Goal: Obtain resource: Obtain resource

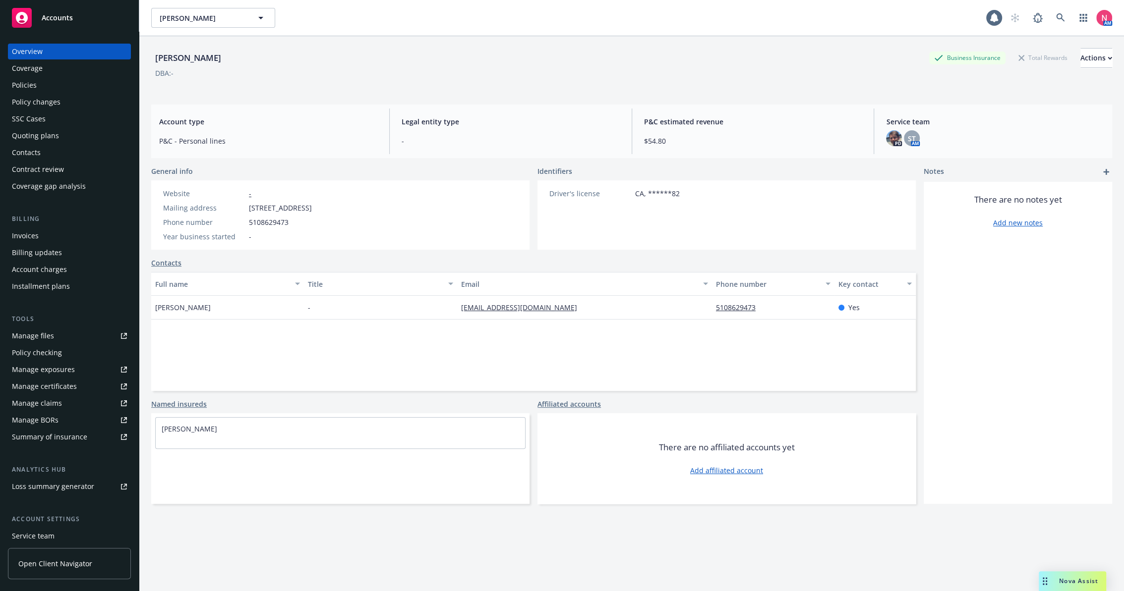
click at [72, 337] on link "Manage files" at bounding box center [69, 336] width 123 height 16
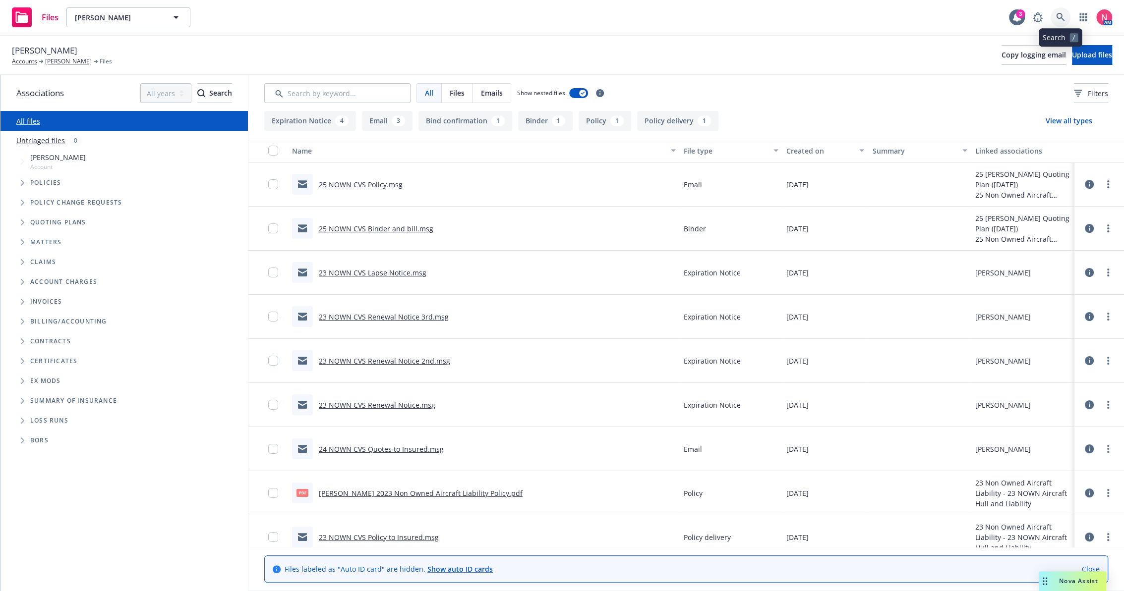
click at [1063, 15] on icon at bounding box center [1060, 17] width 9 height 9
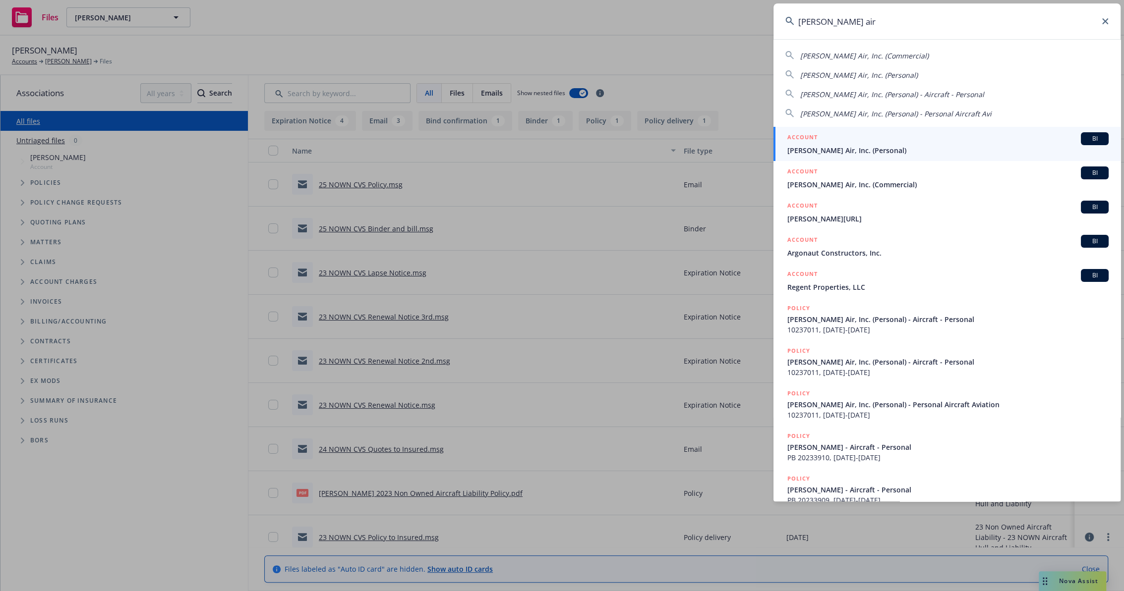
type input "smith air"
click at [820, 142] on div "ACCOUNT BI" at bounding box center [947, 138] width 321 height 13
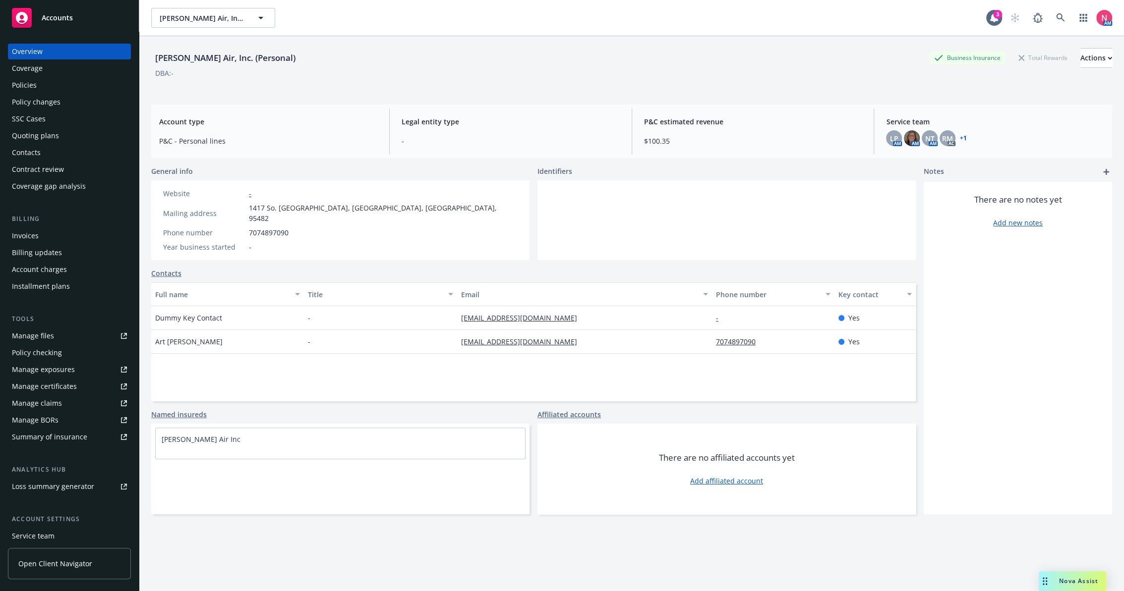
click at [76, 332] on link "Manage files" at bounding box center [69, 336] width 123 height 16
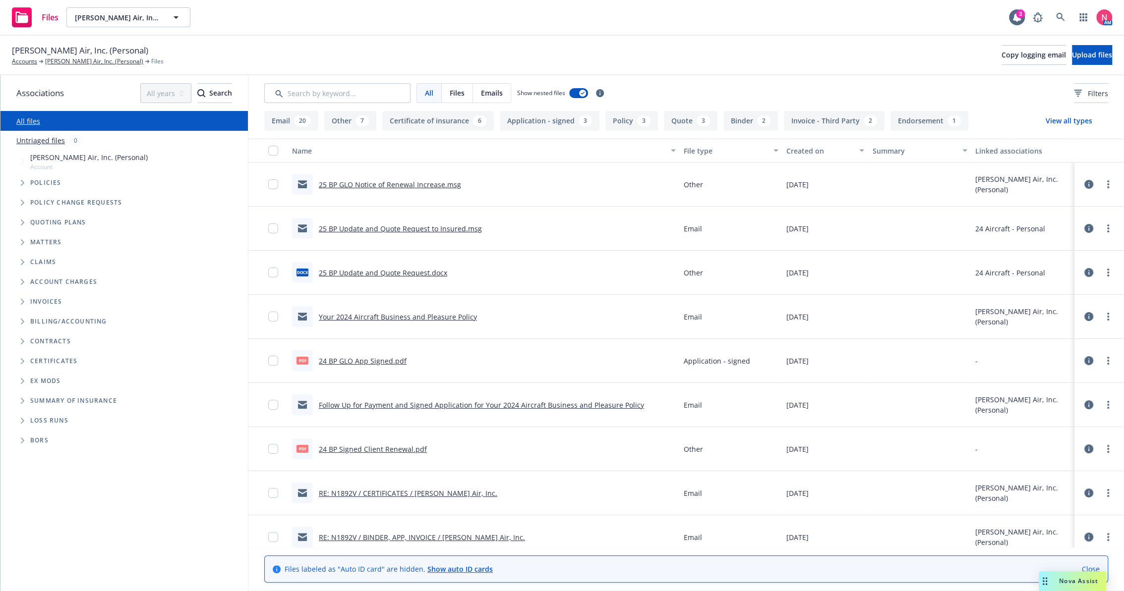
click at [371, 228] on link "25 BP Update and Quote Request to Insured.msg" at bounding box center [400, 228] width 163 height 9
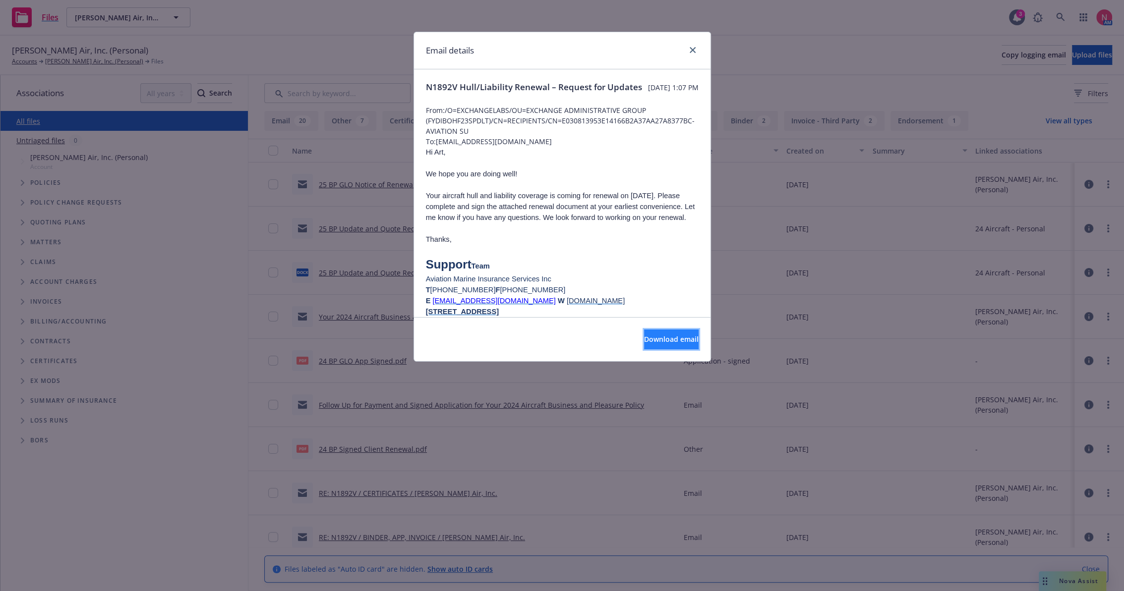
click at [646, 335] on span "Download email" at bounding box center [671, 339] width 55 height 9
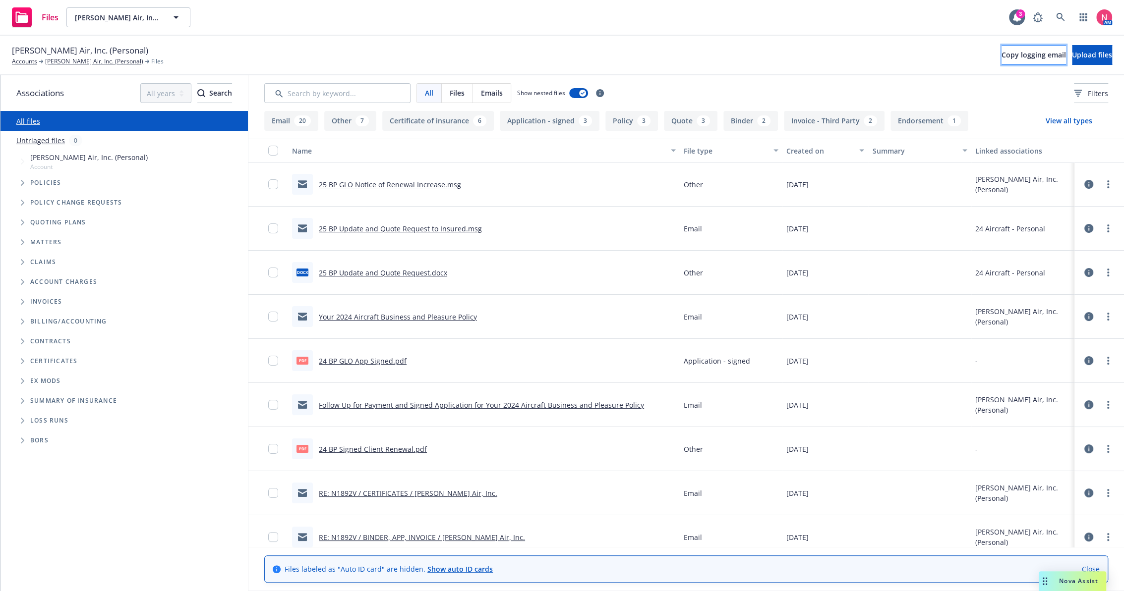
click at [1010, 51] on span "Copy logging email" at bounding box center [1033, 54] width 64 height 9
click at [1059, 18] on icon at bounding box center [1060, 17] width 8 height 8
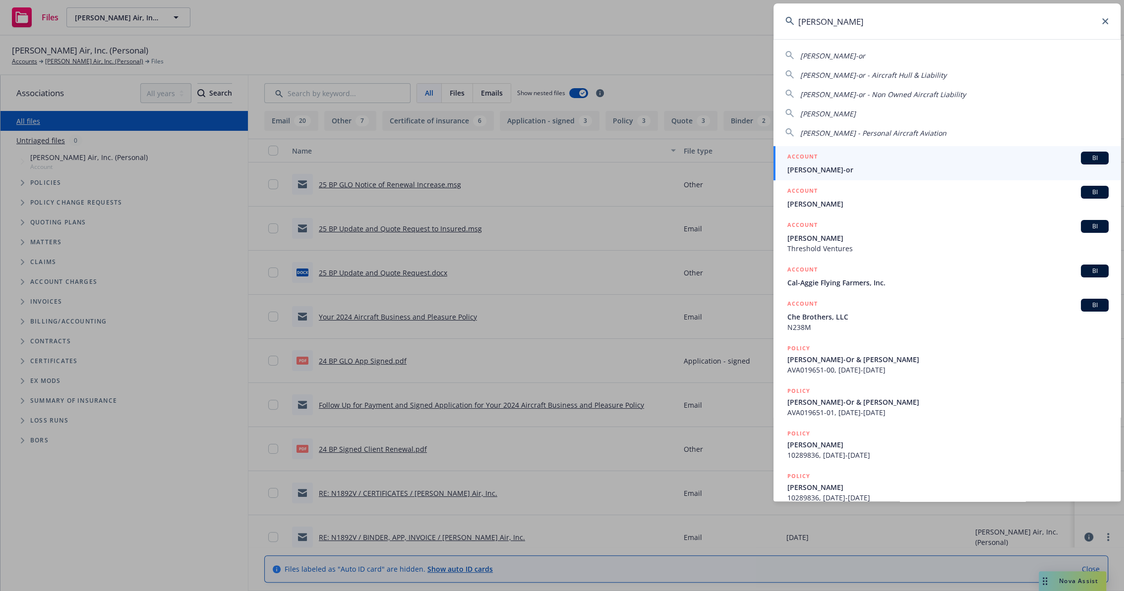
type input "jonathan bar"
click at [841, 157] on div "ACCOUNT BI" at bounding box center [947, 158] width 321 height 13
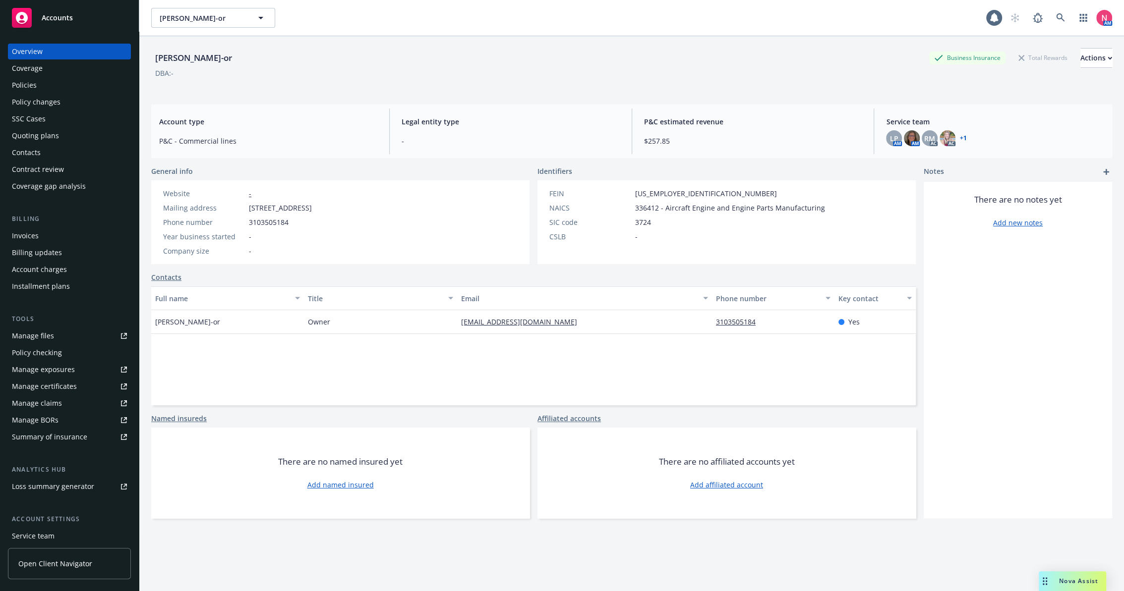
click at [57, 336] on link "Manage files" at bounding box center [69, 336] width 123 height 16
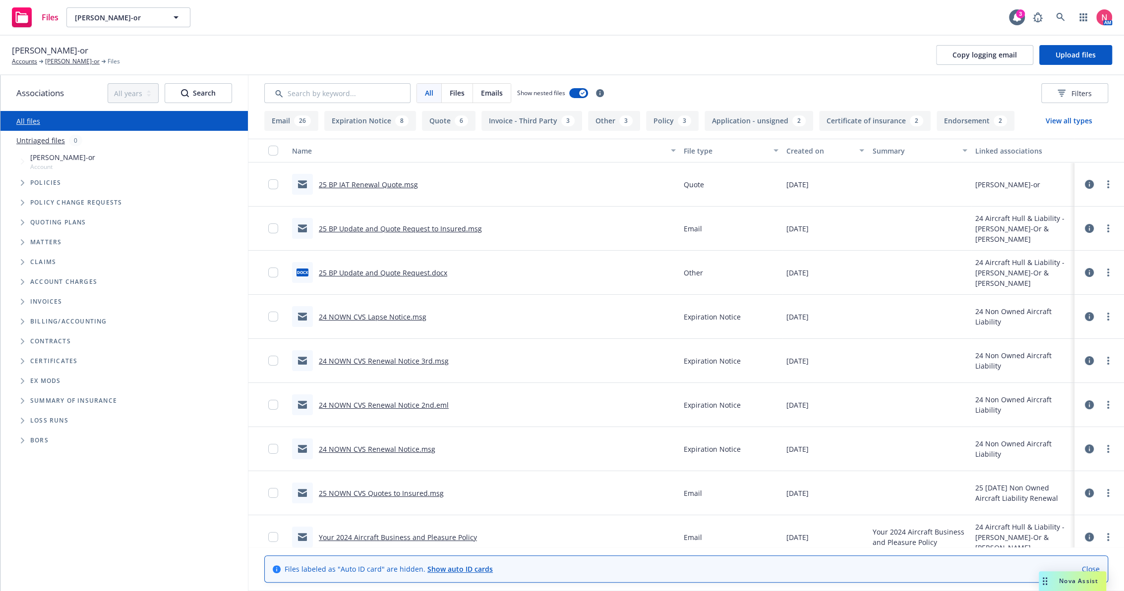
click at [405, 230] on link "25 BP Update and Quote Request to Insured.msg" at bounding box center [400, 228] width 163 height 9
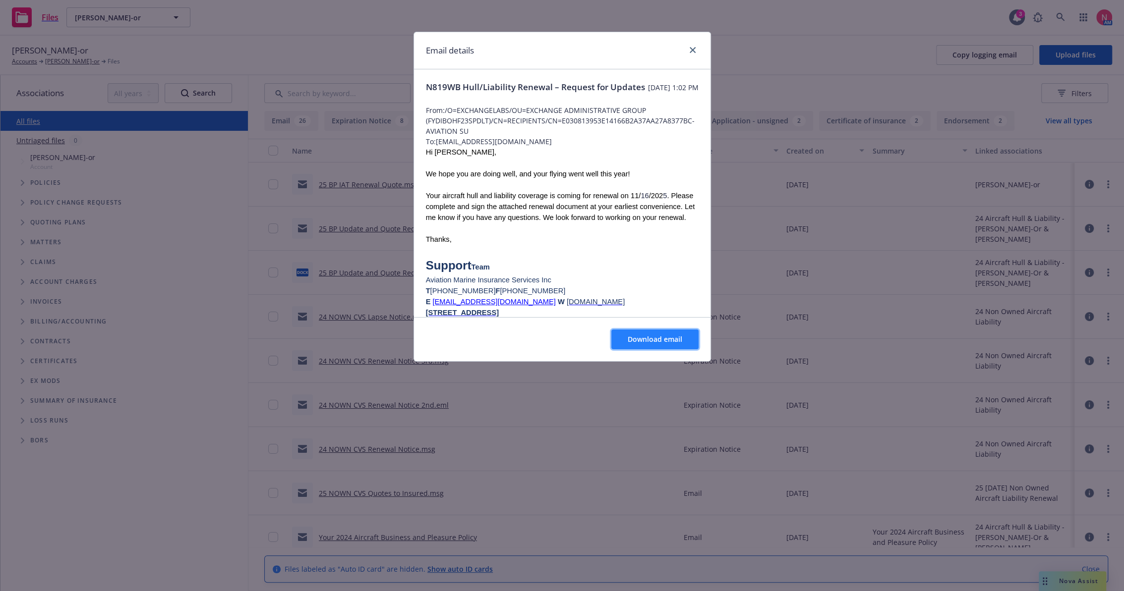
click at [680, 347] on button "Download email" at bounding box center [654, 340] width 87 height 20
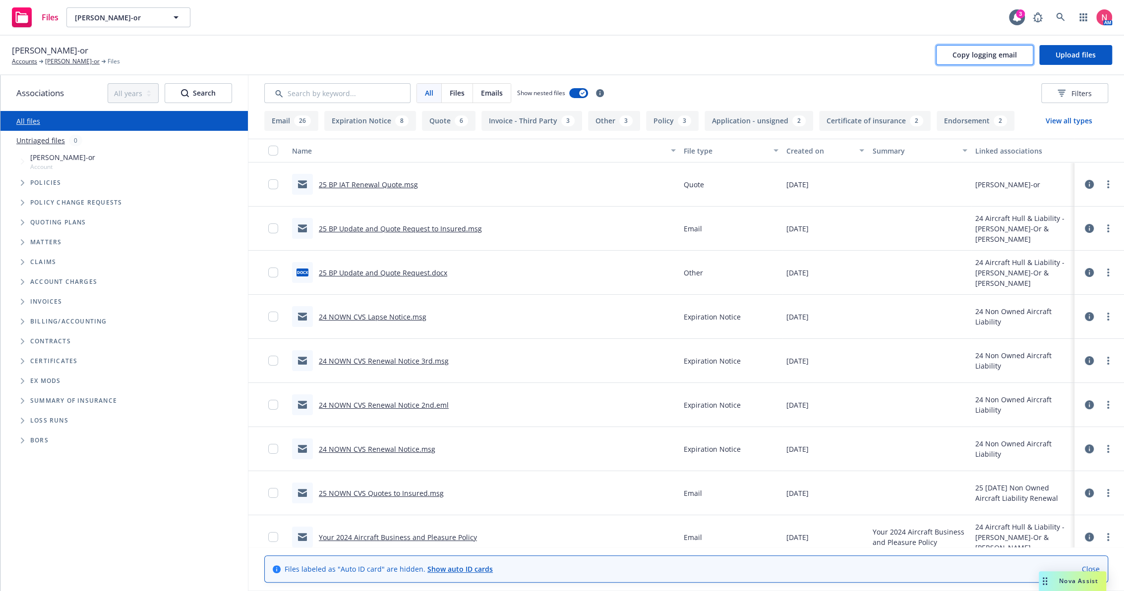
click at [1011, 58] on span "Copy logging email" at bounding box center [984, 54] width 64 height 9
click at [1058, 17] on icon at bounding box center [1060, 17] width 9 height 9
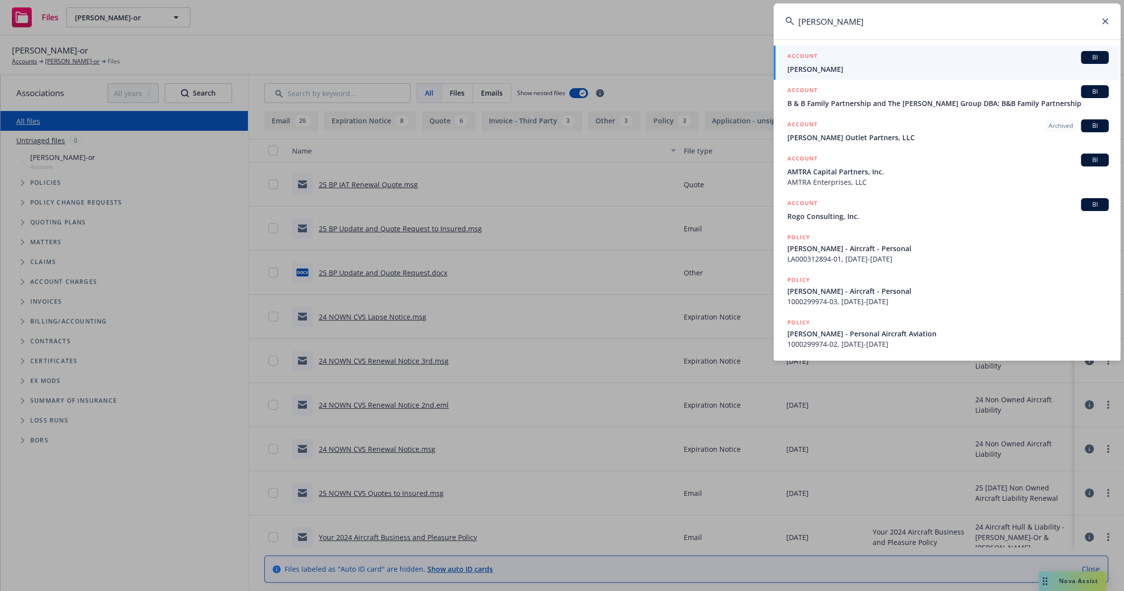
type input "thomas warner"
click at [834, 63] on div "ACCOUNT BI" at bounding box center [947, 57] width 321 height 13
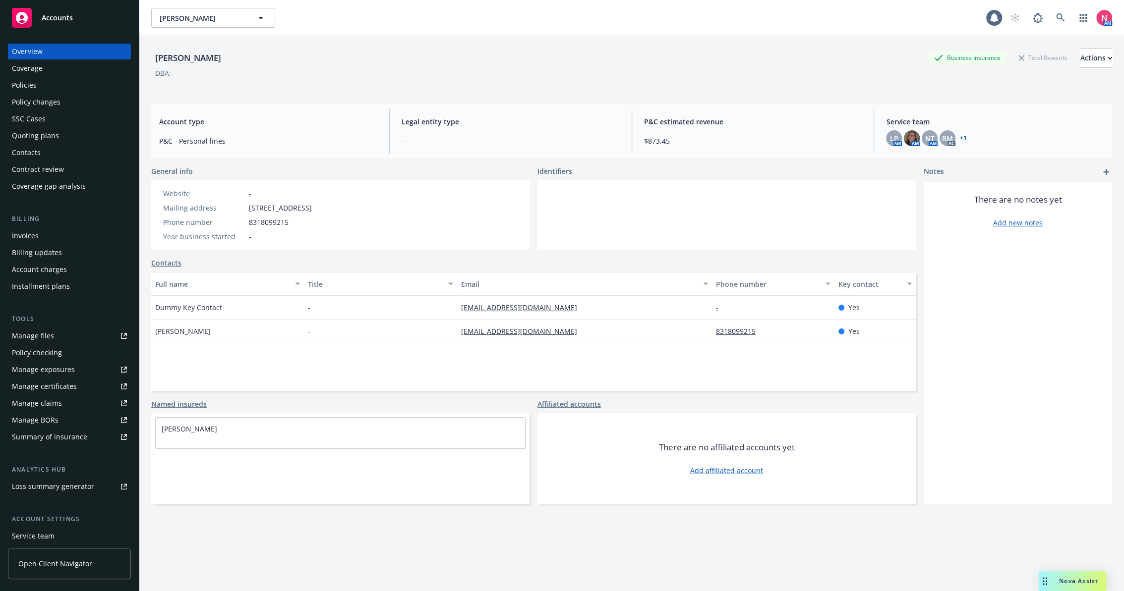
click at [71, 335] on link "Manage files" at bounding box center [69, 336] width 123 height 16
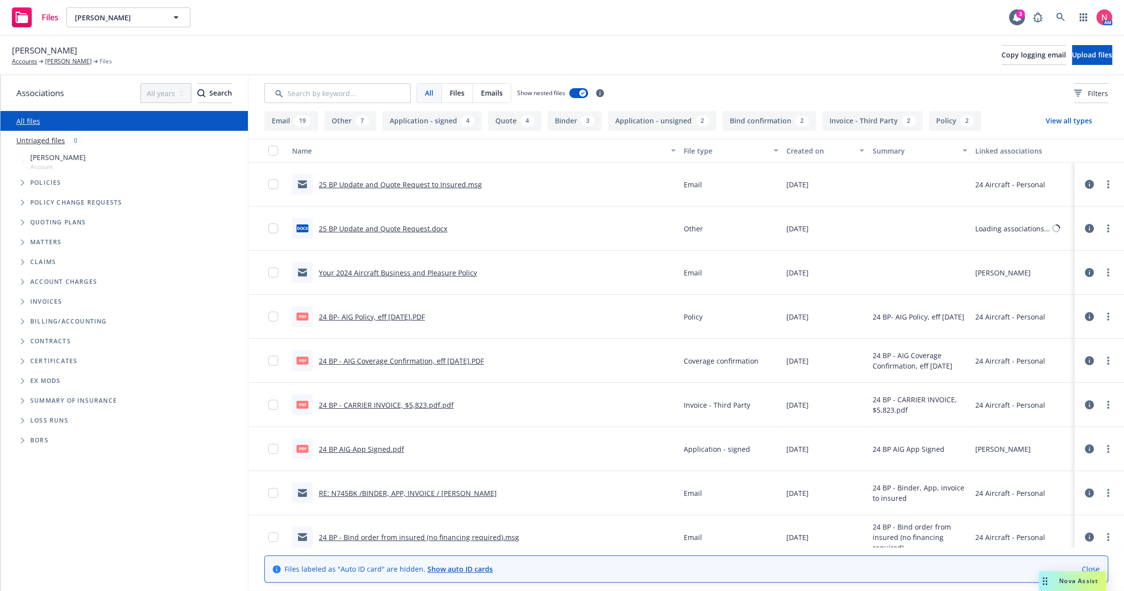
click at [374, 185] on link "25 BP Update and Quote Request to Insured.msg" at bounding box center [400, 184] width 163 height 9
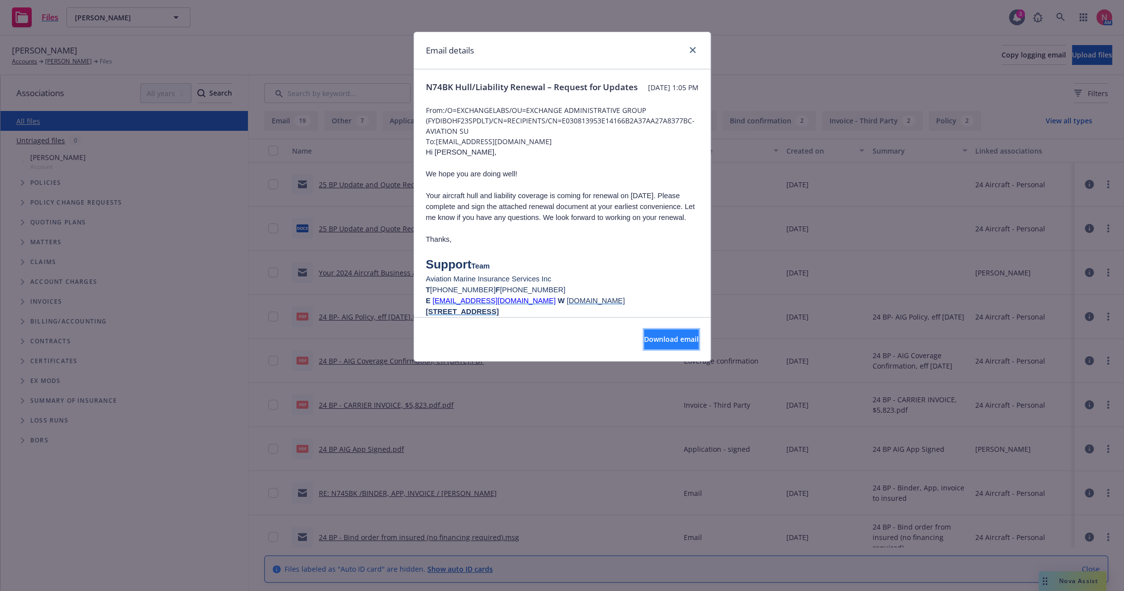
click at [646, 341] on span "Download email" at bounding box center [671, 339] width 55 height 9
click at [690, 51] on icon "close" at bounding box center [692, 50] width 6 height 6
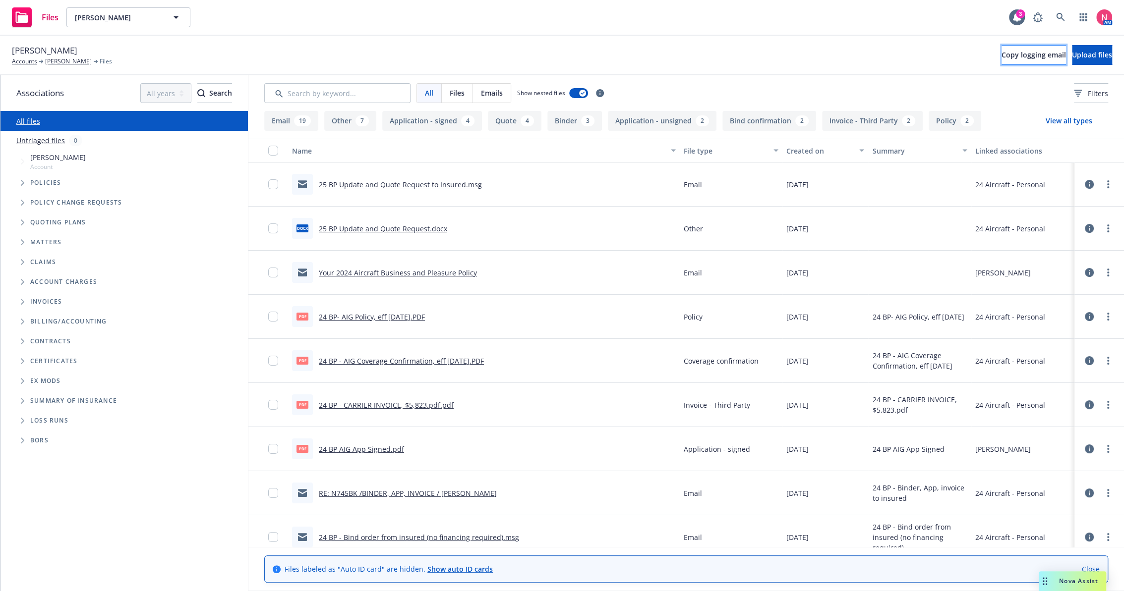
click at [1001, 57] on span "Copy logging email" at bounding box center [1033, 54] width 64 height 9
click at [1068, 16] on link at bounding box center [1060, 17] width 20 height 20
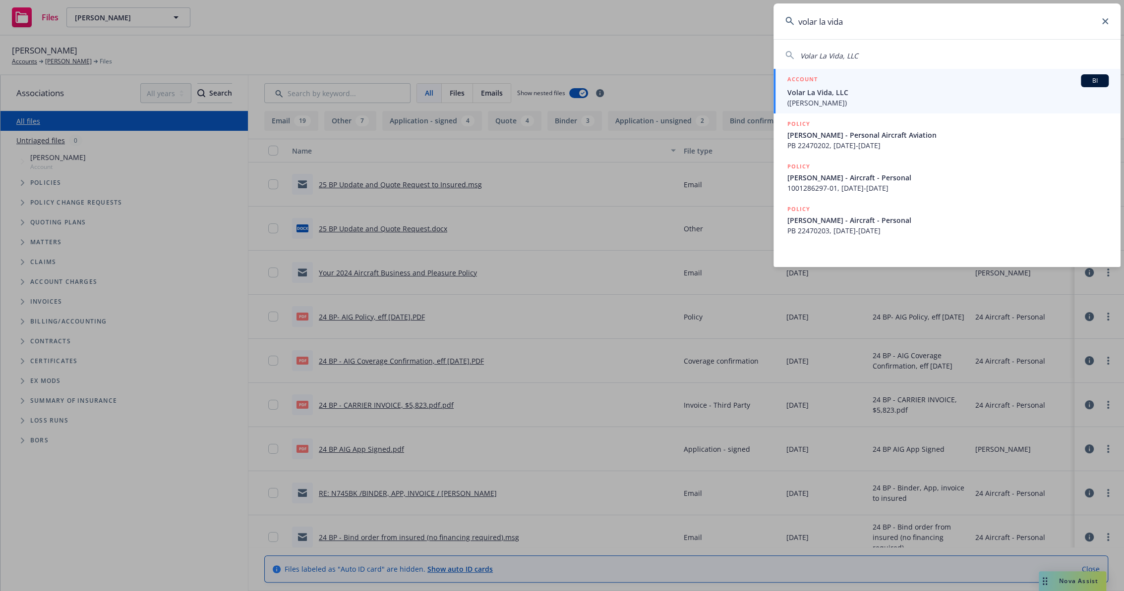
type input "volar la vida"
click at [842, 93] on span "Volar La Vida, LLC" at bounding box center [947, 92] width 321 height 10
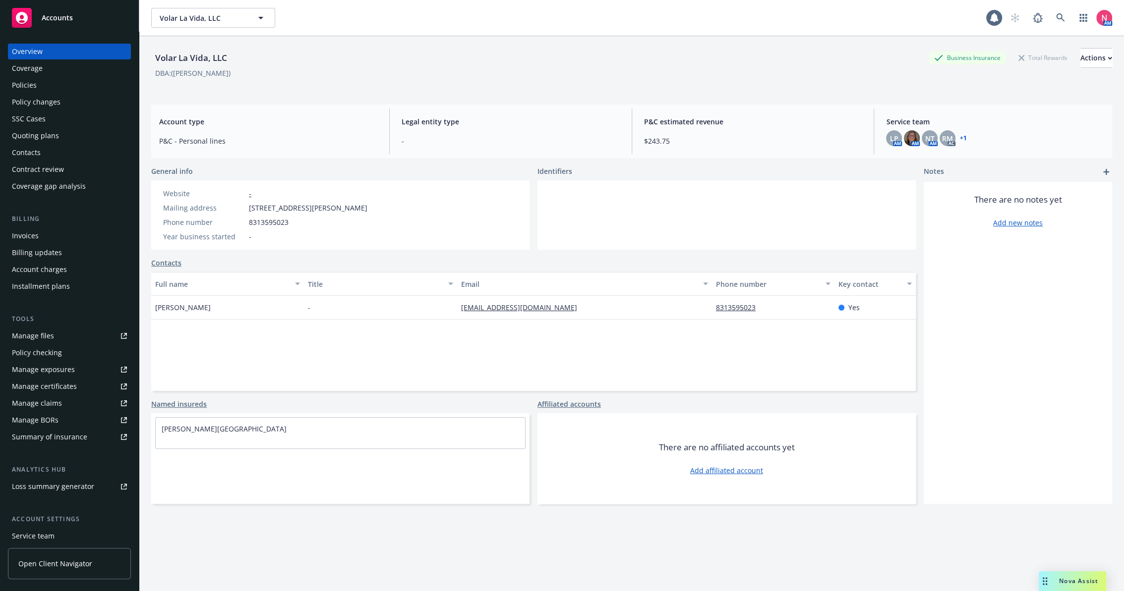
click at [56, 335] on link "Manage files" at bounding box center [69, 336] width 123 height 16
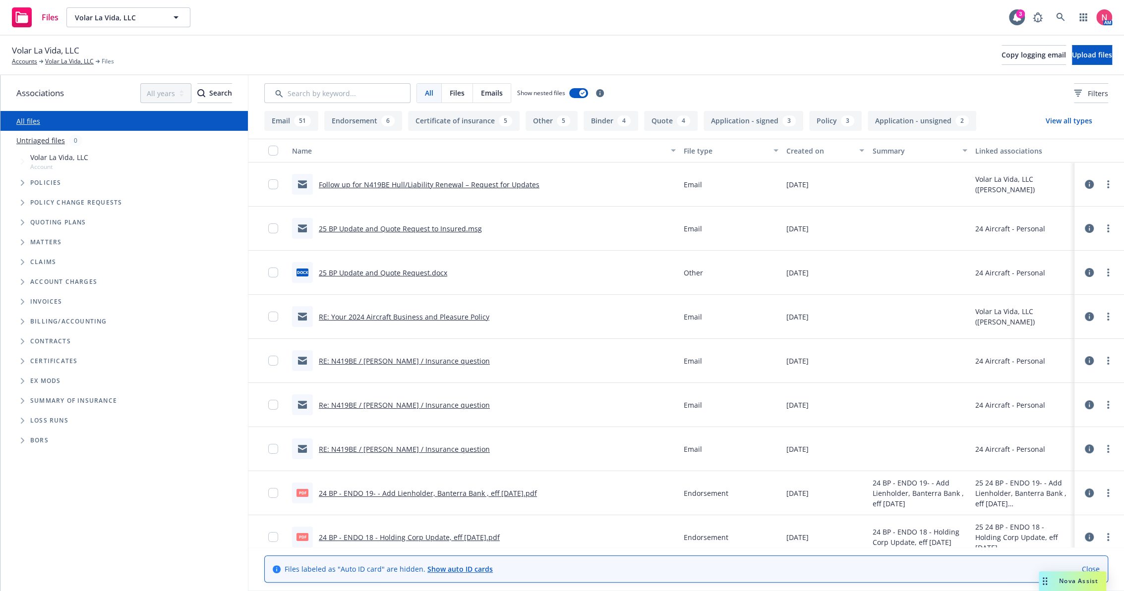
click at [378, 181] on link "Follow up for N419BE Hull/Liability Renewal – Request for Updates" at bounding box center [429, 184] width 221 height 9
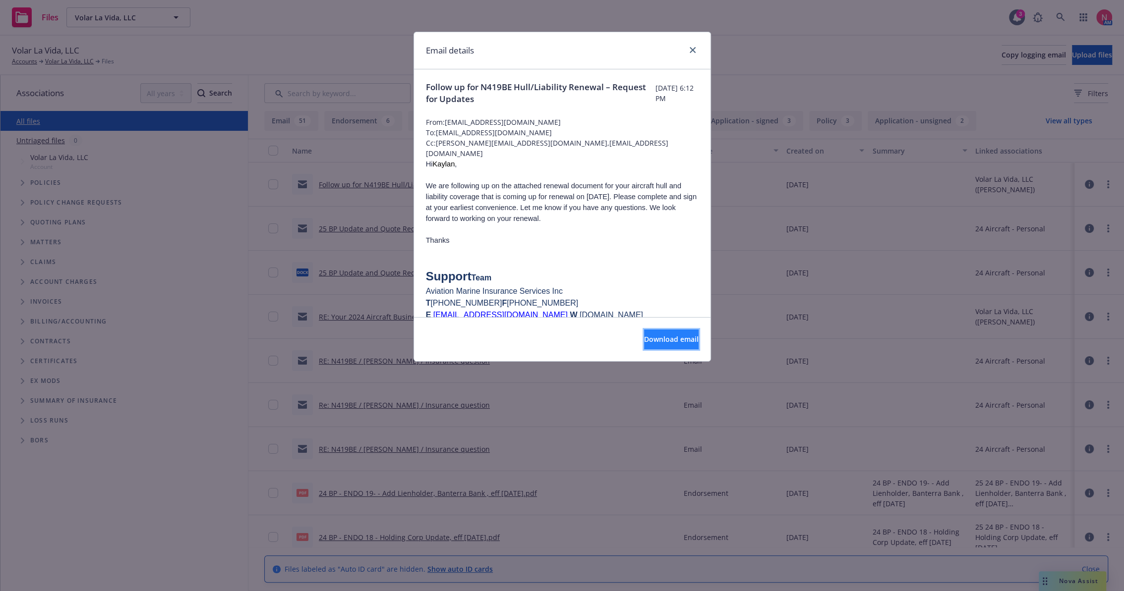
click at [644, 340] on span "Download email" at bounding box center [671, 339] width 55 height 9
click at [692, 45] on link "close" at bounding box center [692, 50] width 12 height 12
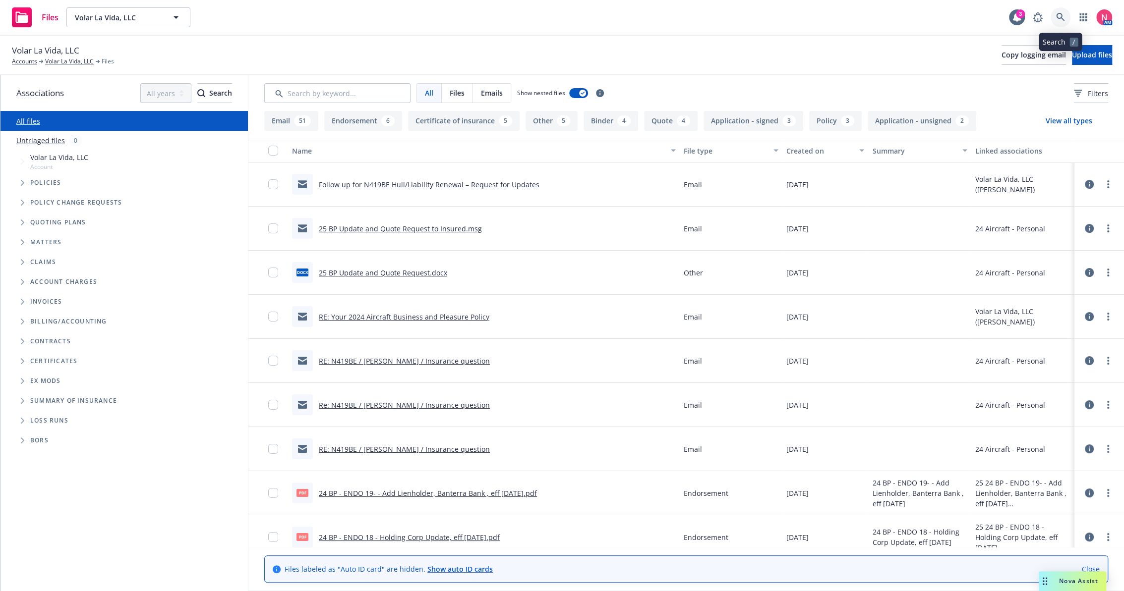
click at [1066, 16] on link at bounding box center [1060, 17] width 20 height 20
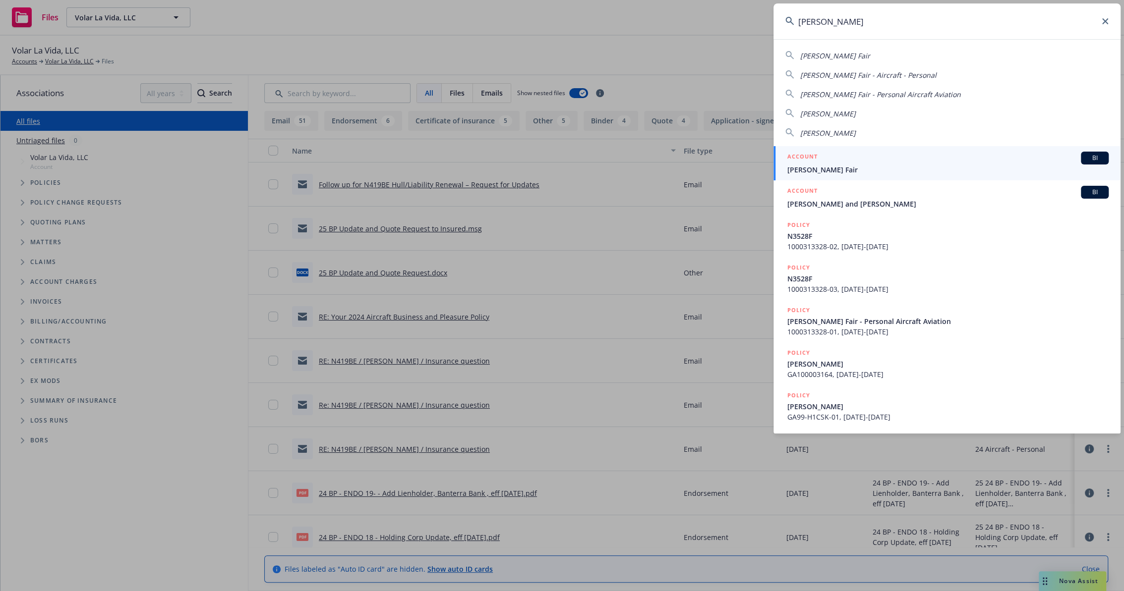
type input "[PERSON_NAME]"
click at [823, 163] on div "ACCOUNT BI" at bounding box center [947, 158] width 321 height 13
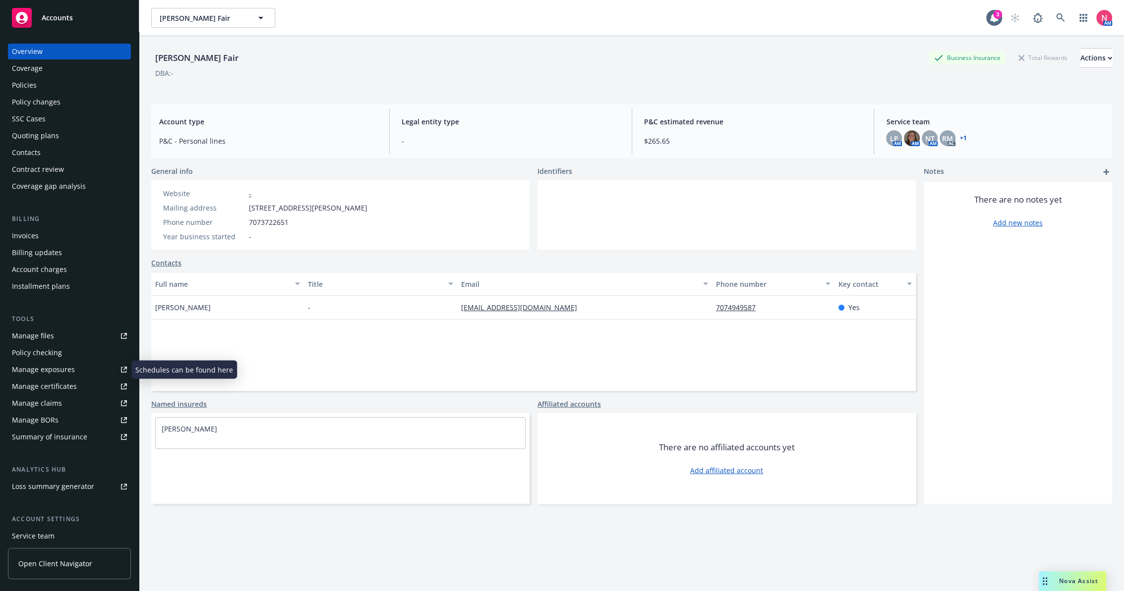
click at [83, 339] on link "Manage files" at bounding box center [69, 336] width 123 height 16
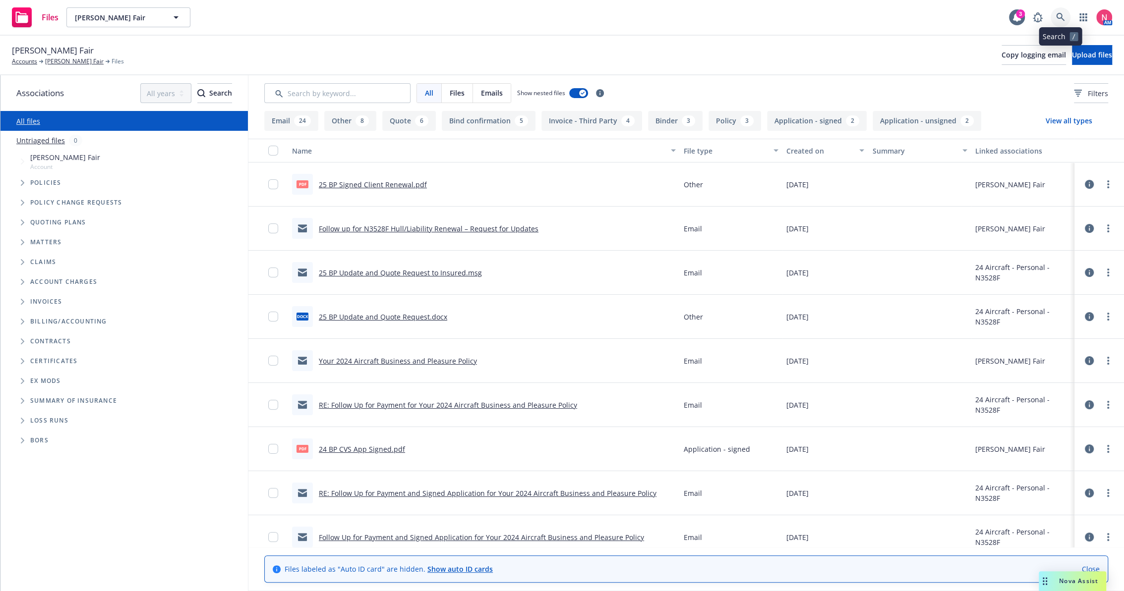
click at [1068, 16] on link at bounding box center [1060, 17] width 20 height 20
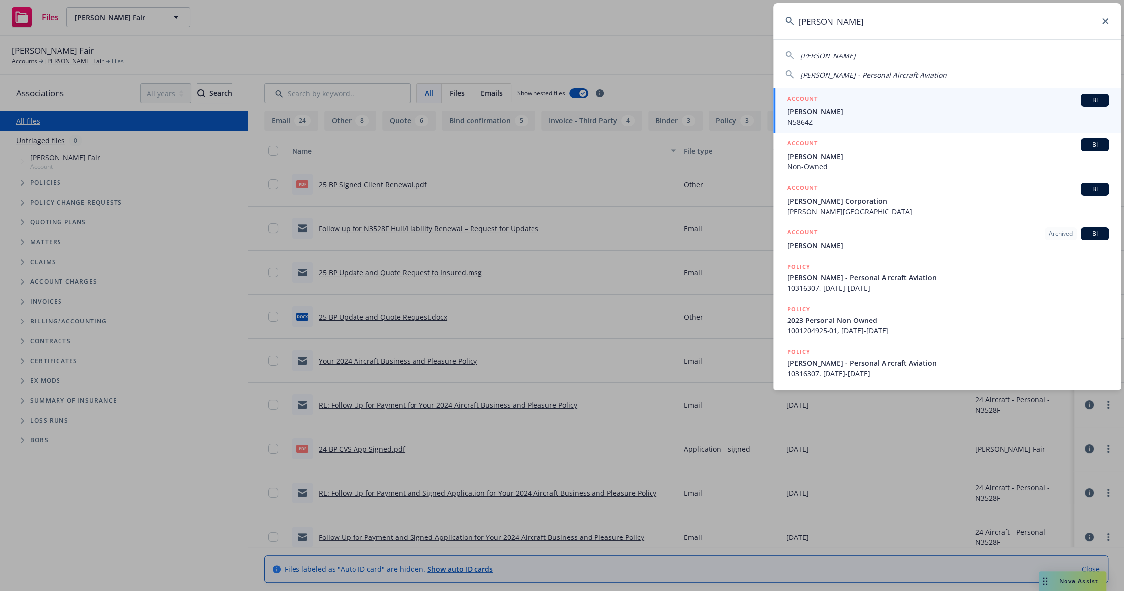
type input "[PERSON_NAME]"
click at [821, 113] on span "[PERSON_NAME]" at bounding box center [947, 112] width 321 height 10
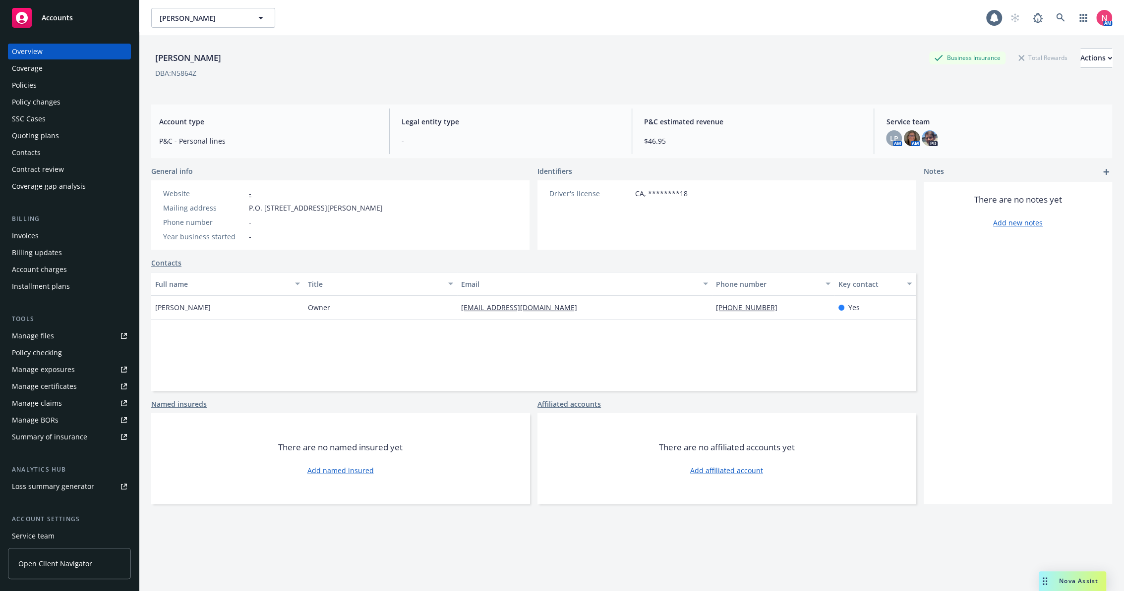
click at [44, 332] on div "Manage files" at bounding box center [33, 336] width 42 height 16
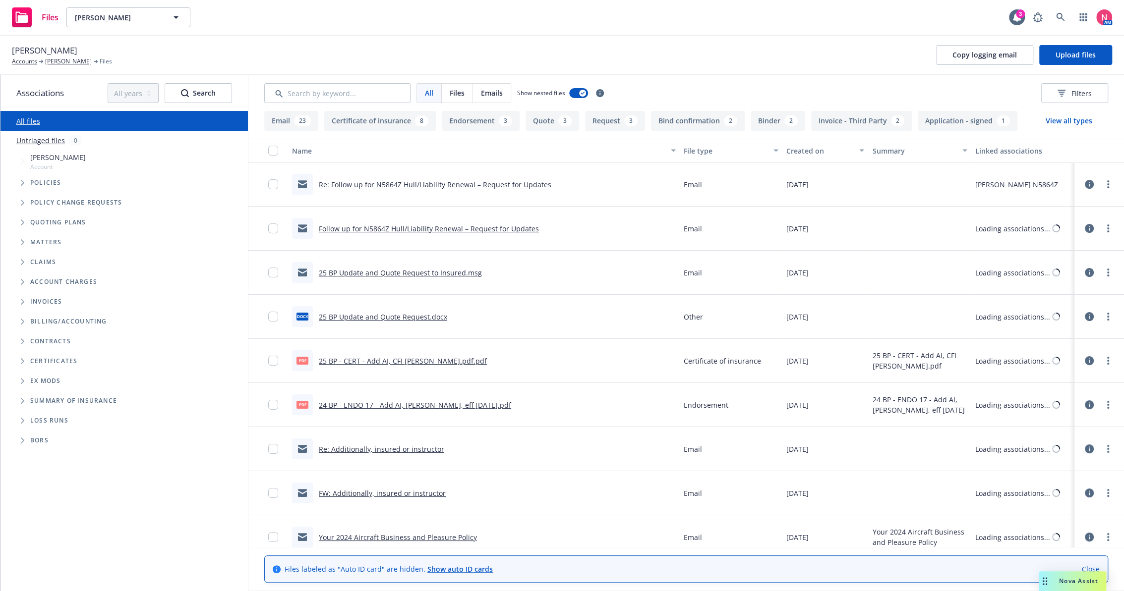
click at [389, 182] on link "Re: Follow up for N5864Z Hull/Liability Renewal – Request for Updates" at bounding box center [435, 184] width 232 height 9
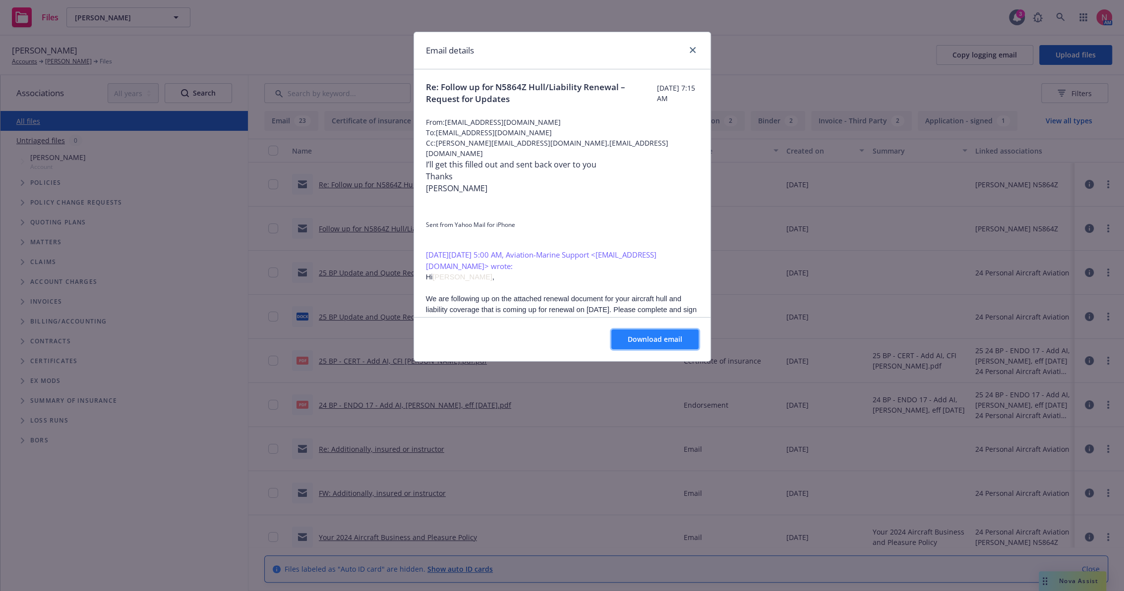
click at [646, 335] on span "Download email" at bounding box center [654, 339] width 55 height 9
